Goal: Information Seeking & Learning: Learn about a topic

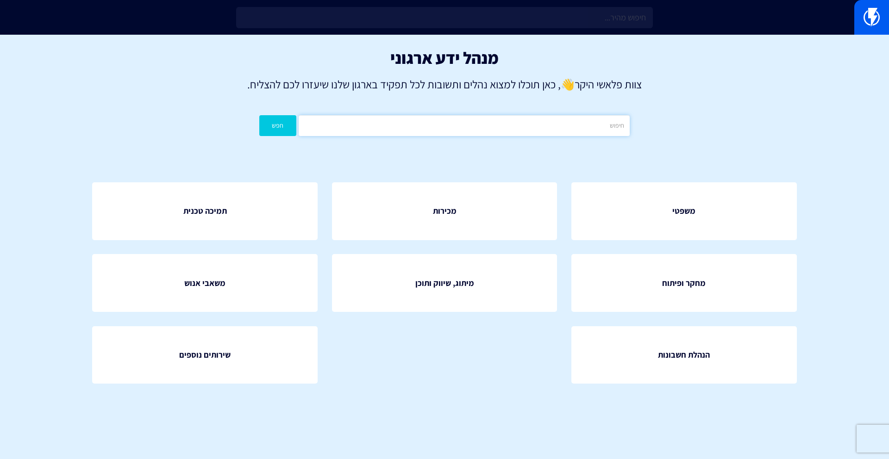
click at [495, 125] on input "text" at bounding box center [464, 125] width 331 height 21
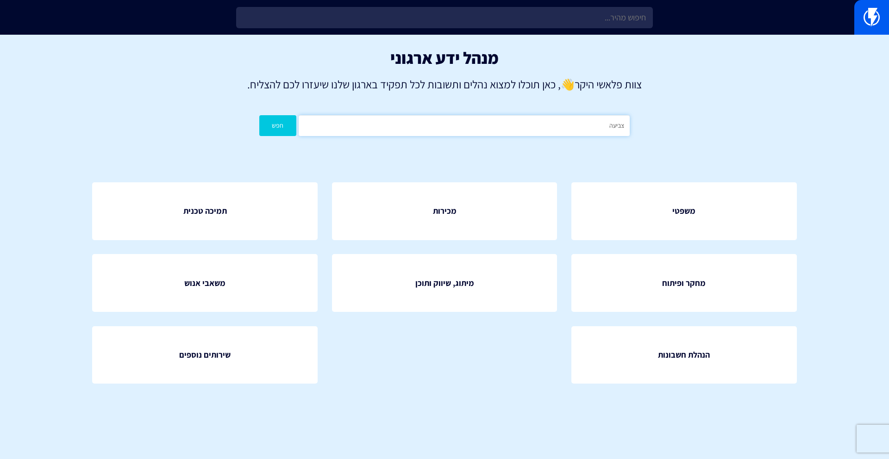
type input "צביעה"
click at [259, 115] on button "חפש" at bounding box center [277, 125] width 37 height 21
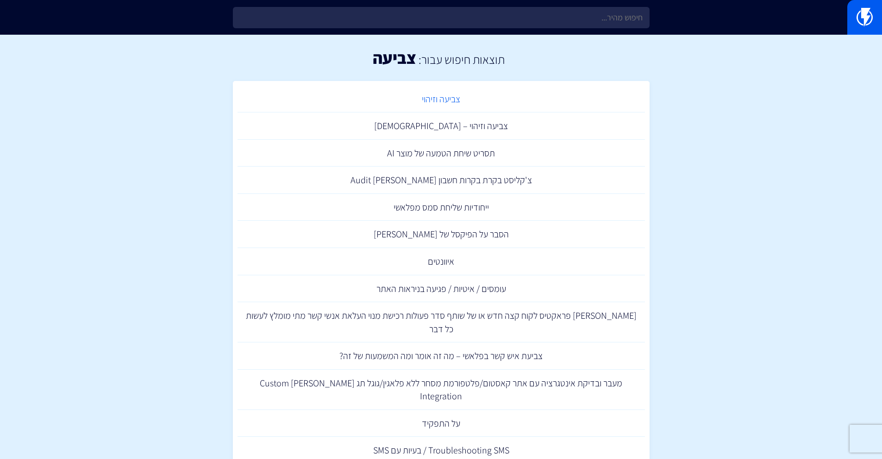
click at [446, 99] on link "צביעה וזיהוי" at bounding box center [441, 99] width 407 height 27
click at [471, 128] on link "צביעה וזיהוי – טסטים" at bounding box center [441, 126] width 407 height 27
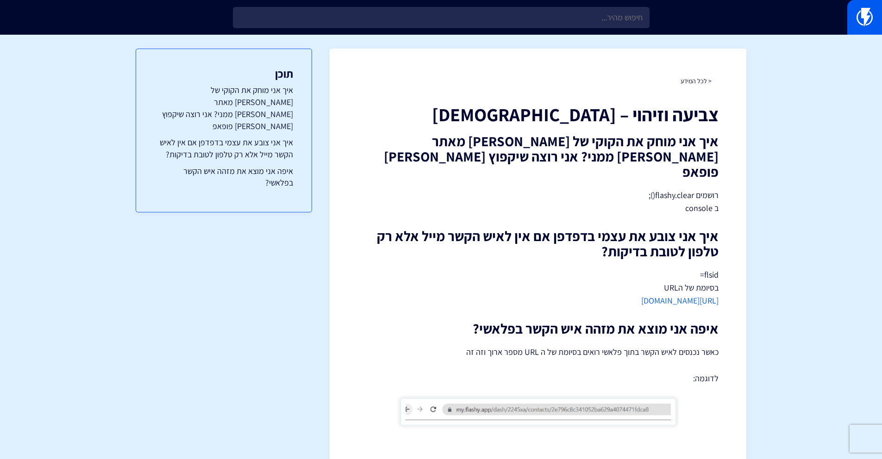
scroll to position [2, 0]
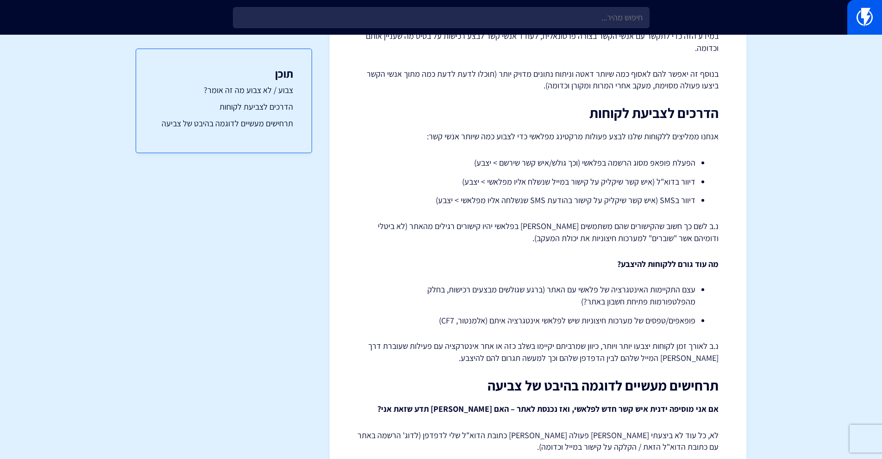
scroll to position [657, 0]
